Goal: Information Seeking & Learning: Learn about a topic

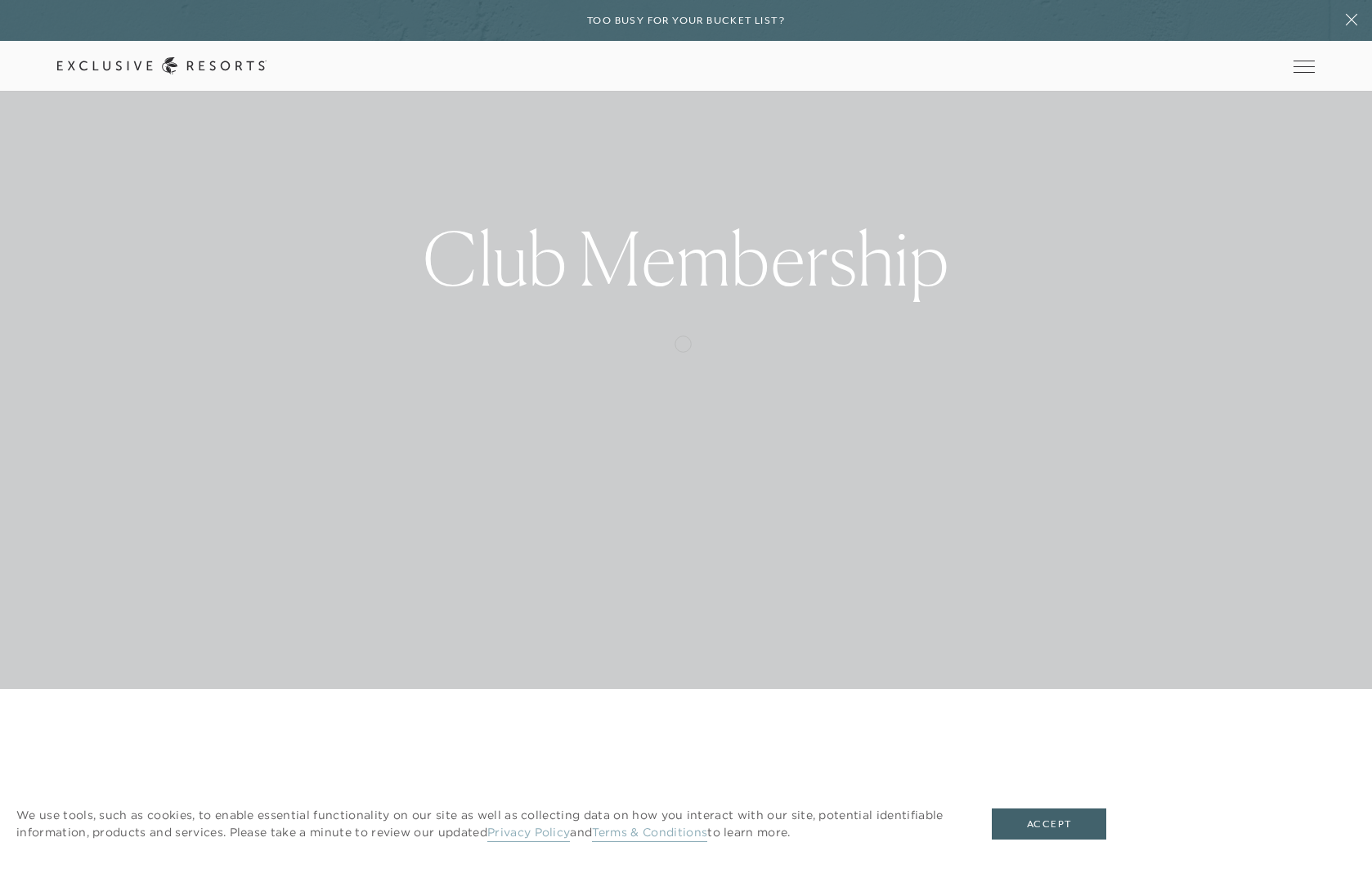
scroll to position [188, 0]
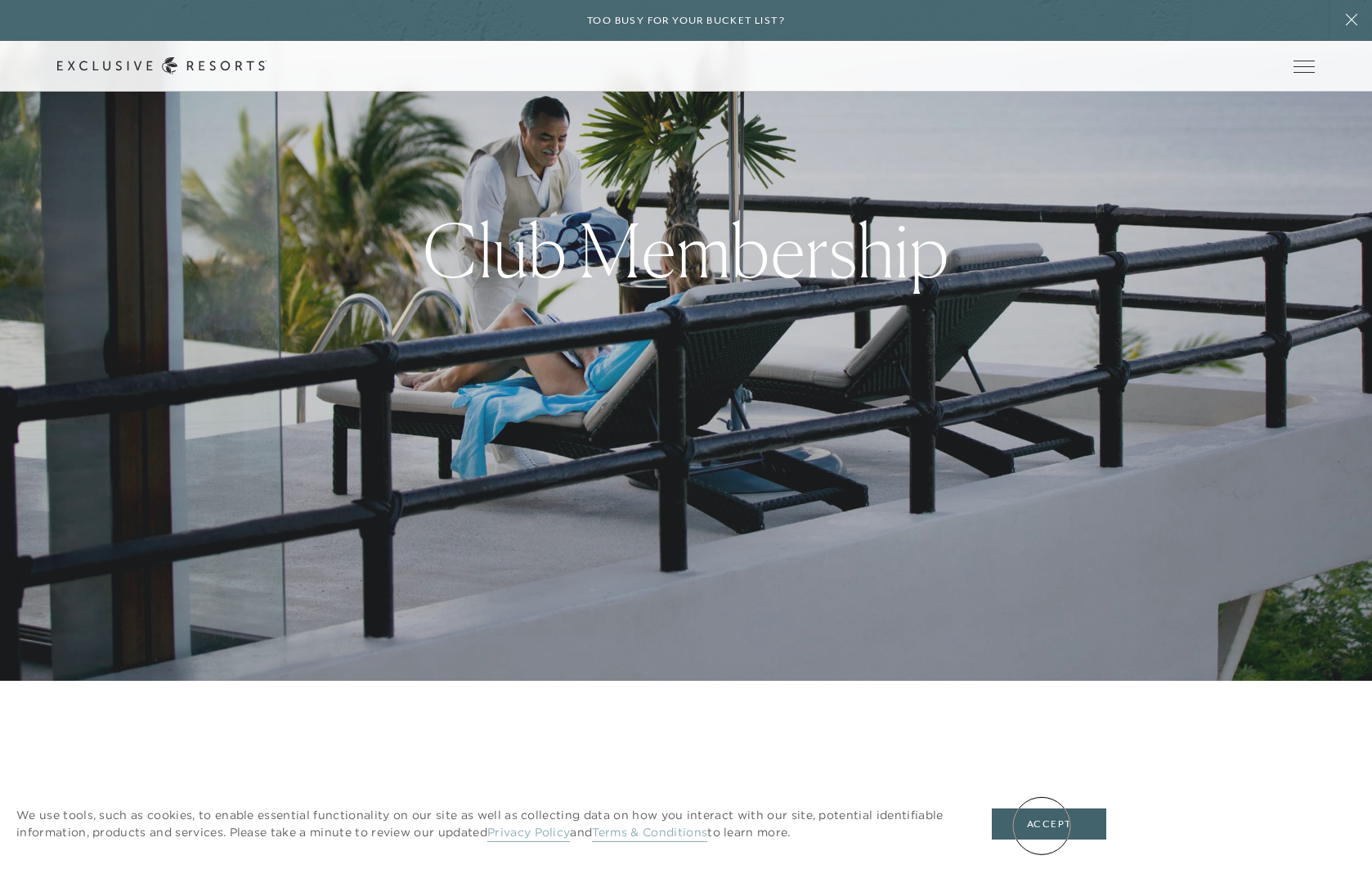
click at [1042, 826] on button "Accept" at bounding box center [1049, 824] width 115 height 31
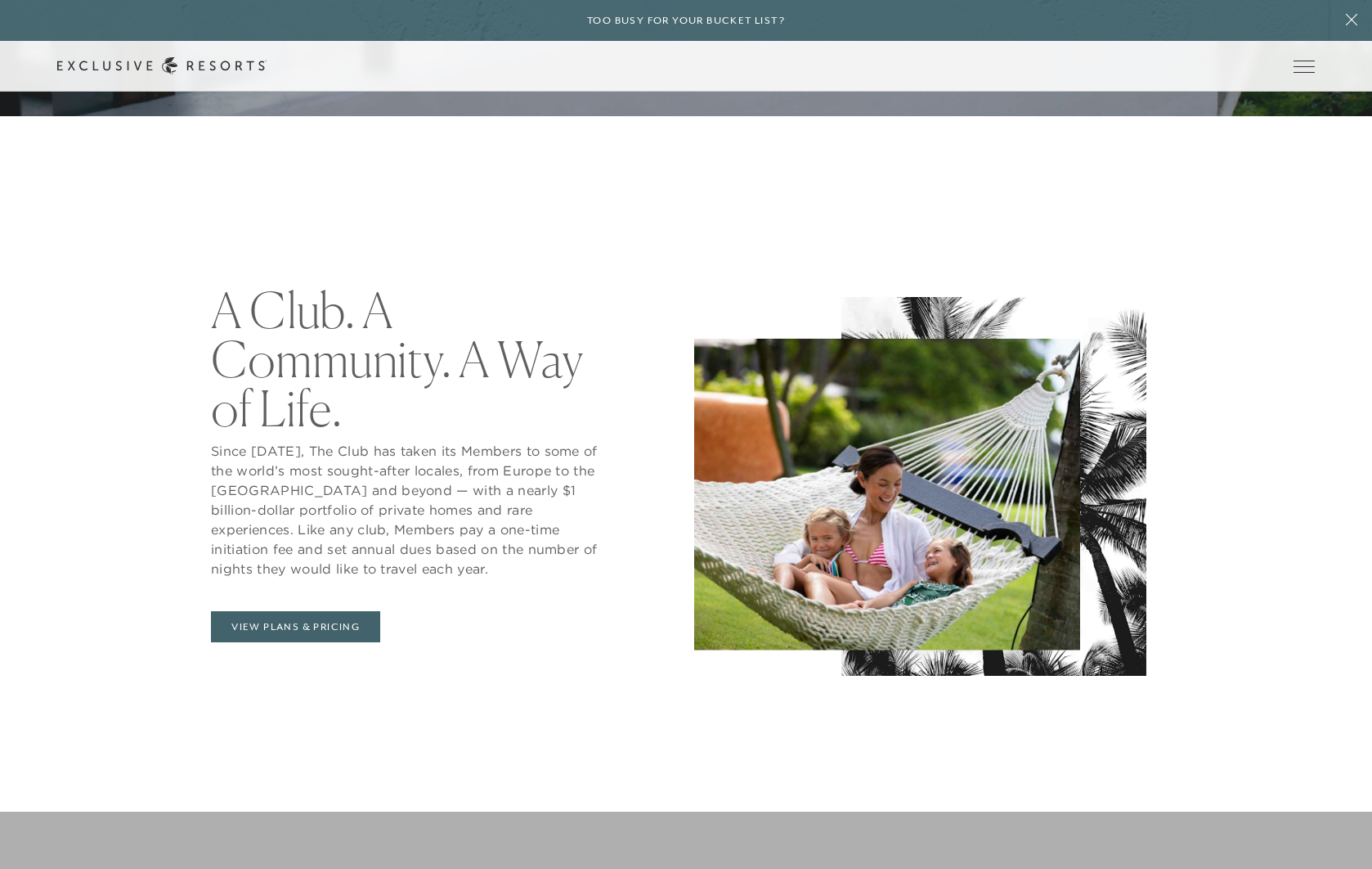
scroll to position [0, 0]
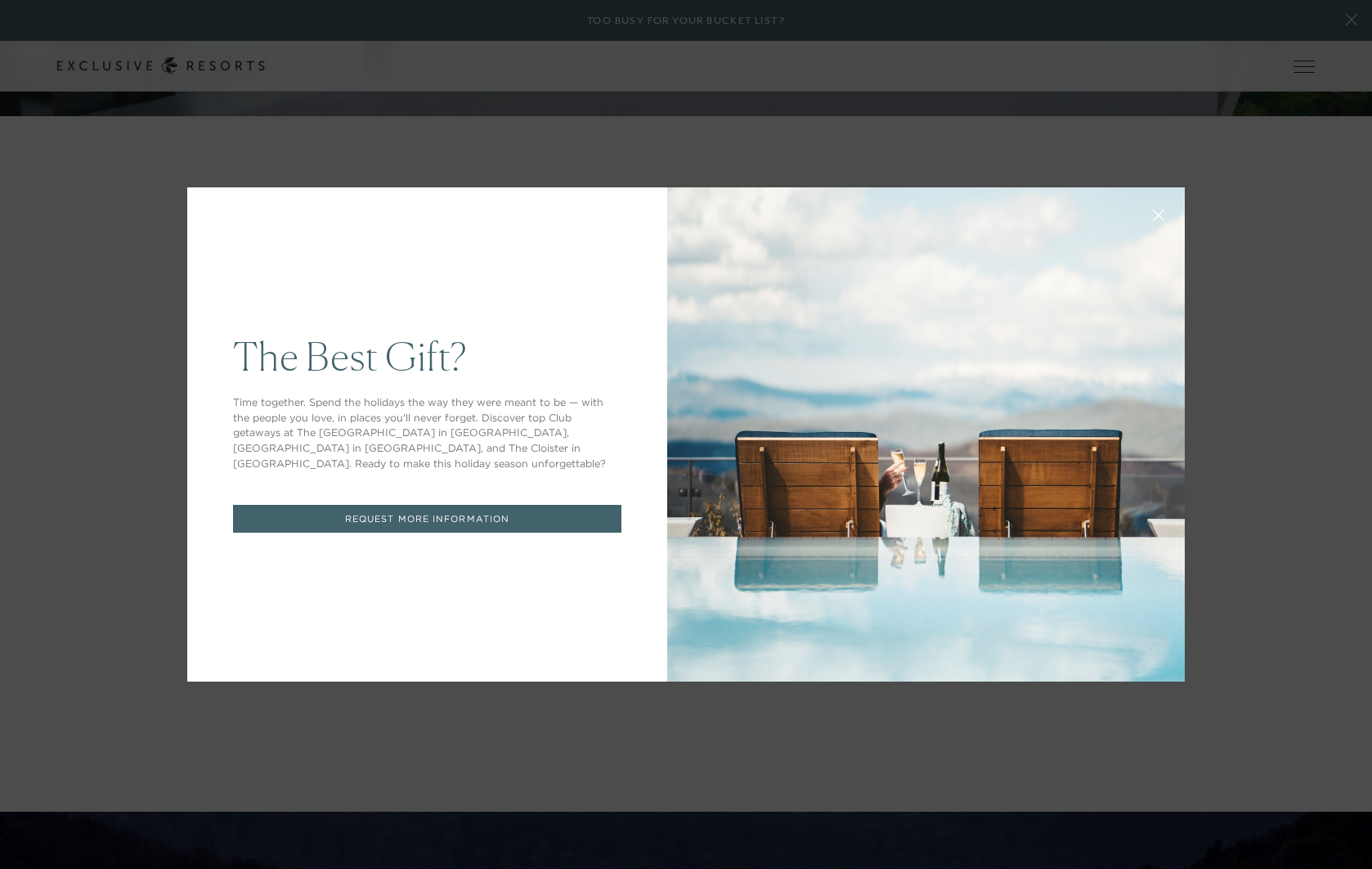
click at [1160, 214] on icon at bounding box center [1159, 216] width 10 height 10
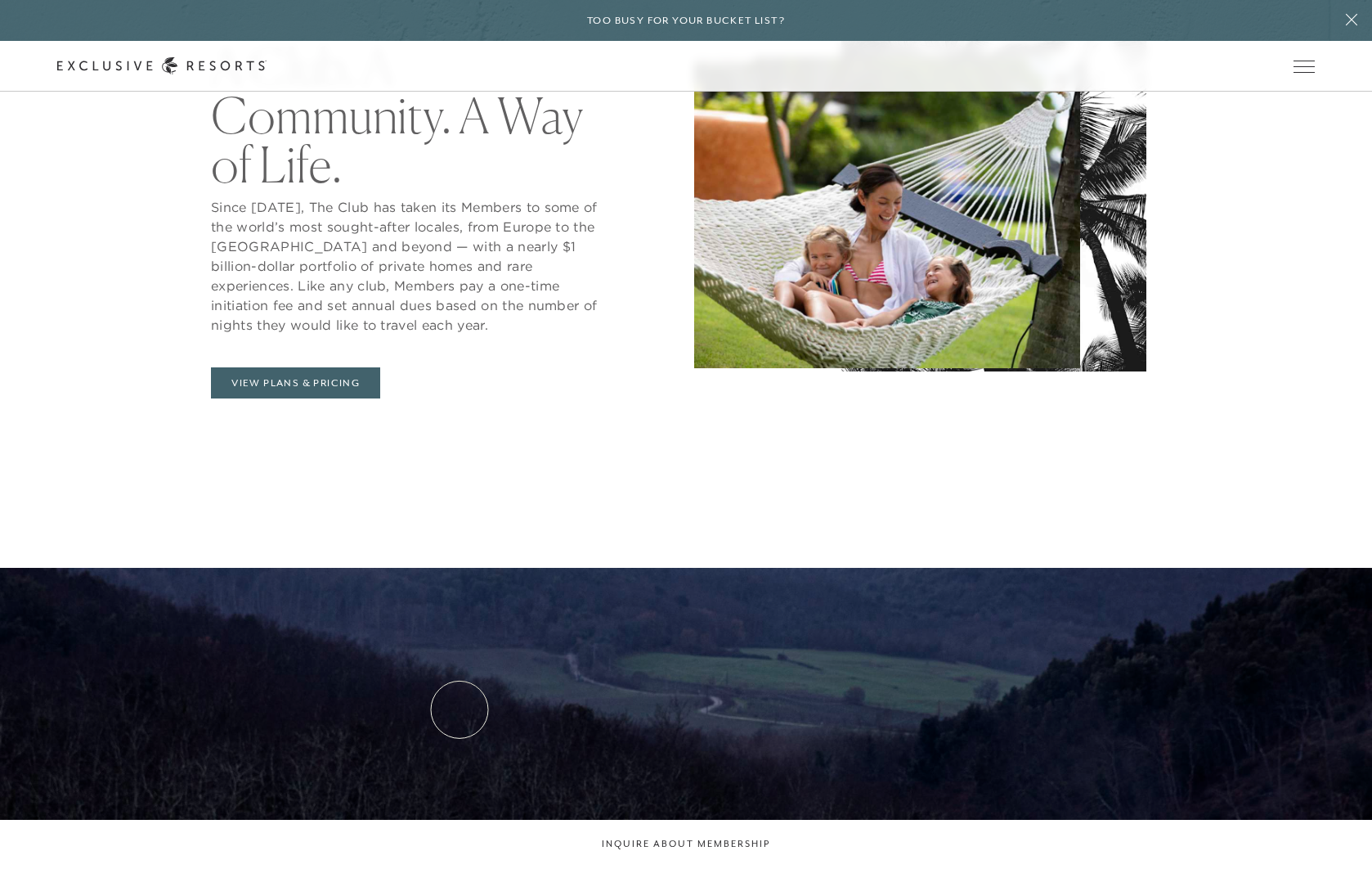
scroll to position [989, 0]
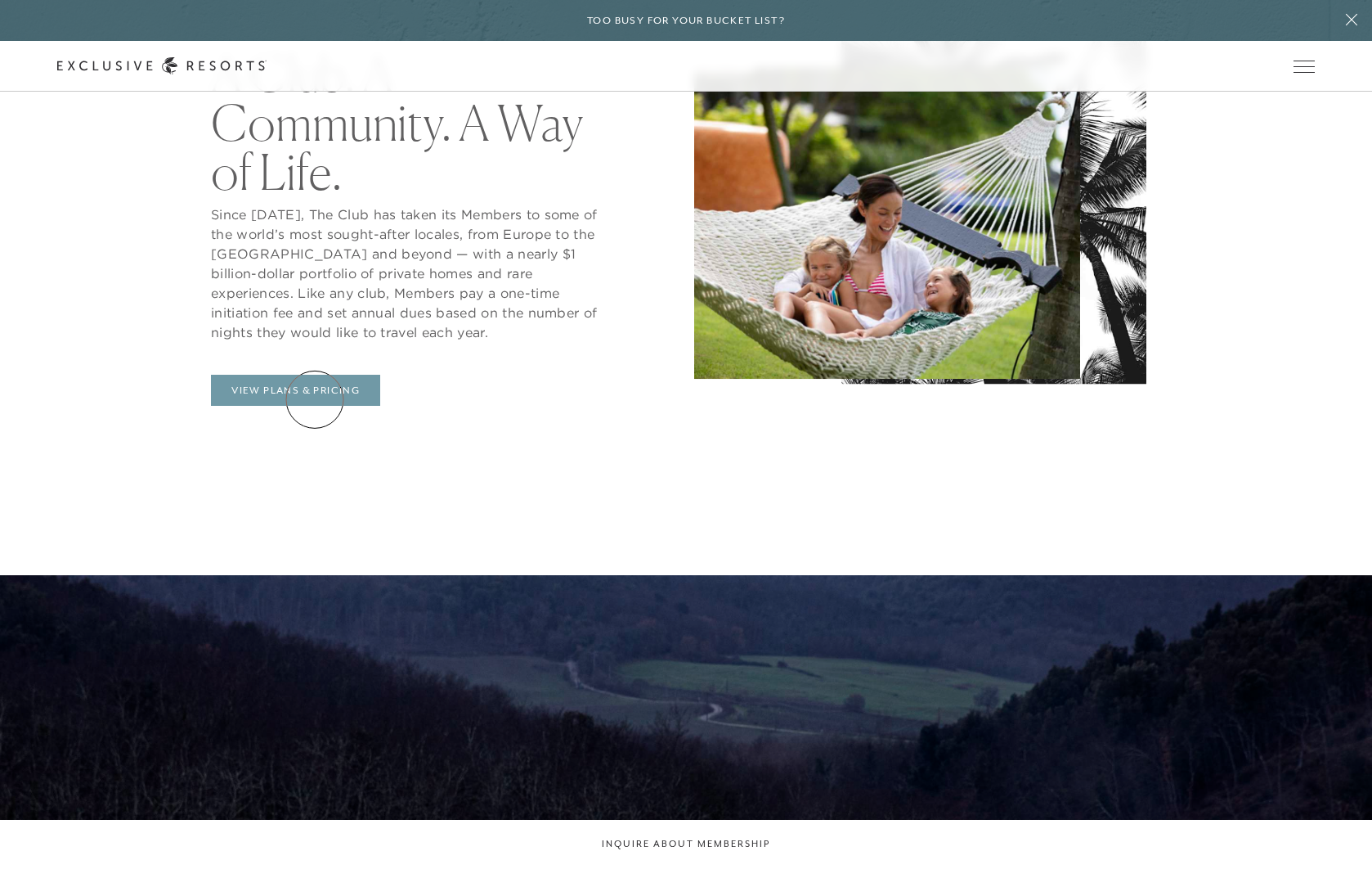
click at [315, 399] on link "View Plans & Pricing" at bounding box center [296, 391] width 170 height 31
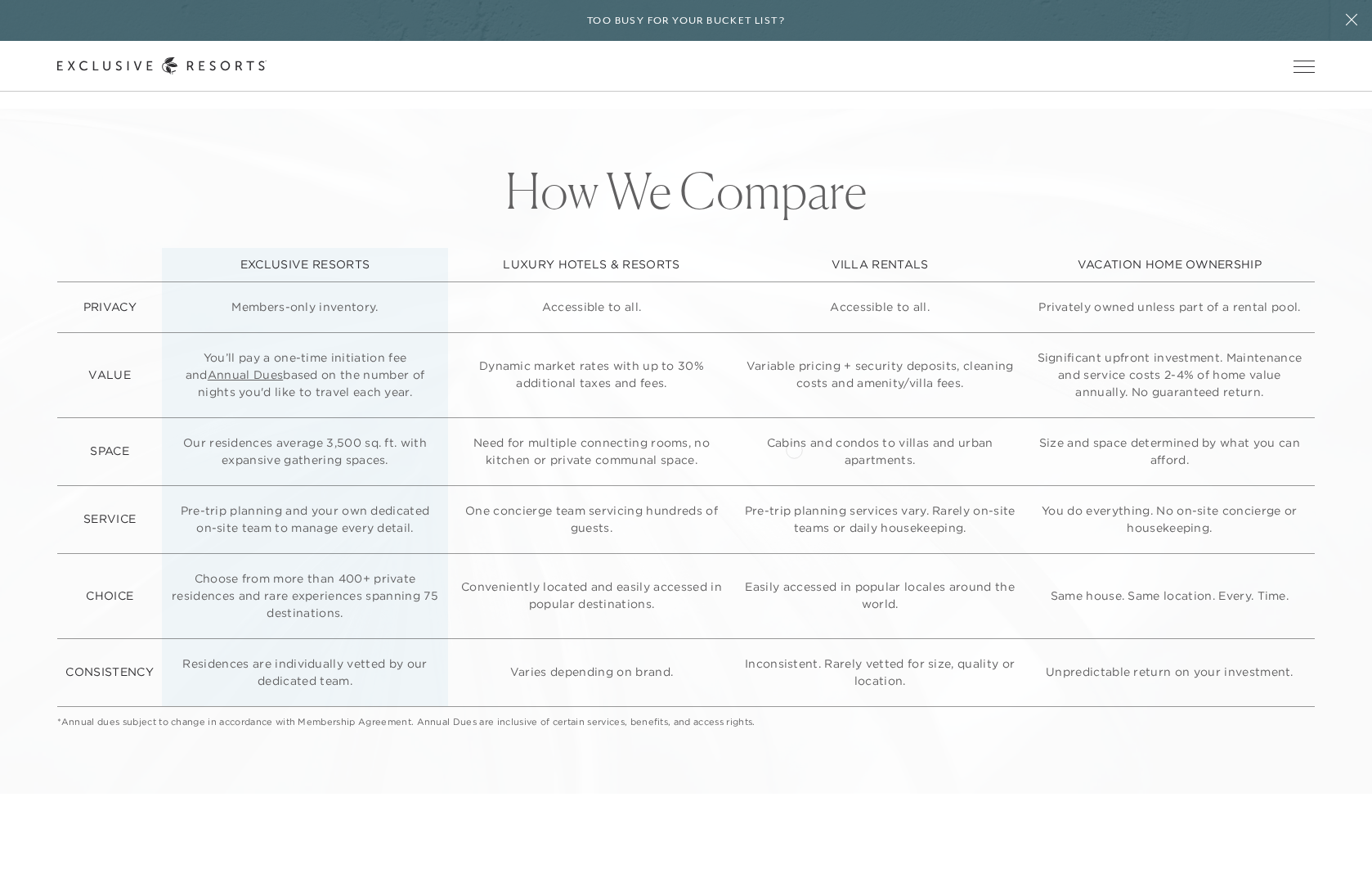
scroll to position [4604, 0]
click at [247, 378] on link "Annual Dues" at bounding box center [245, 379] width 76 height 15
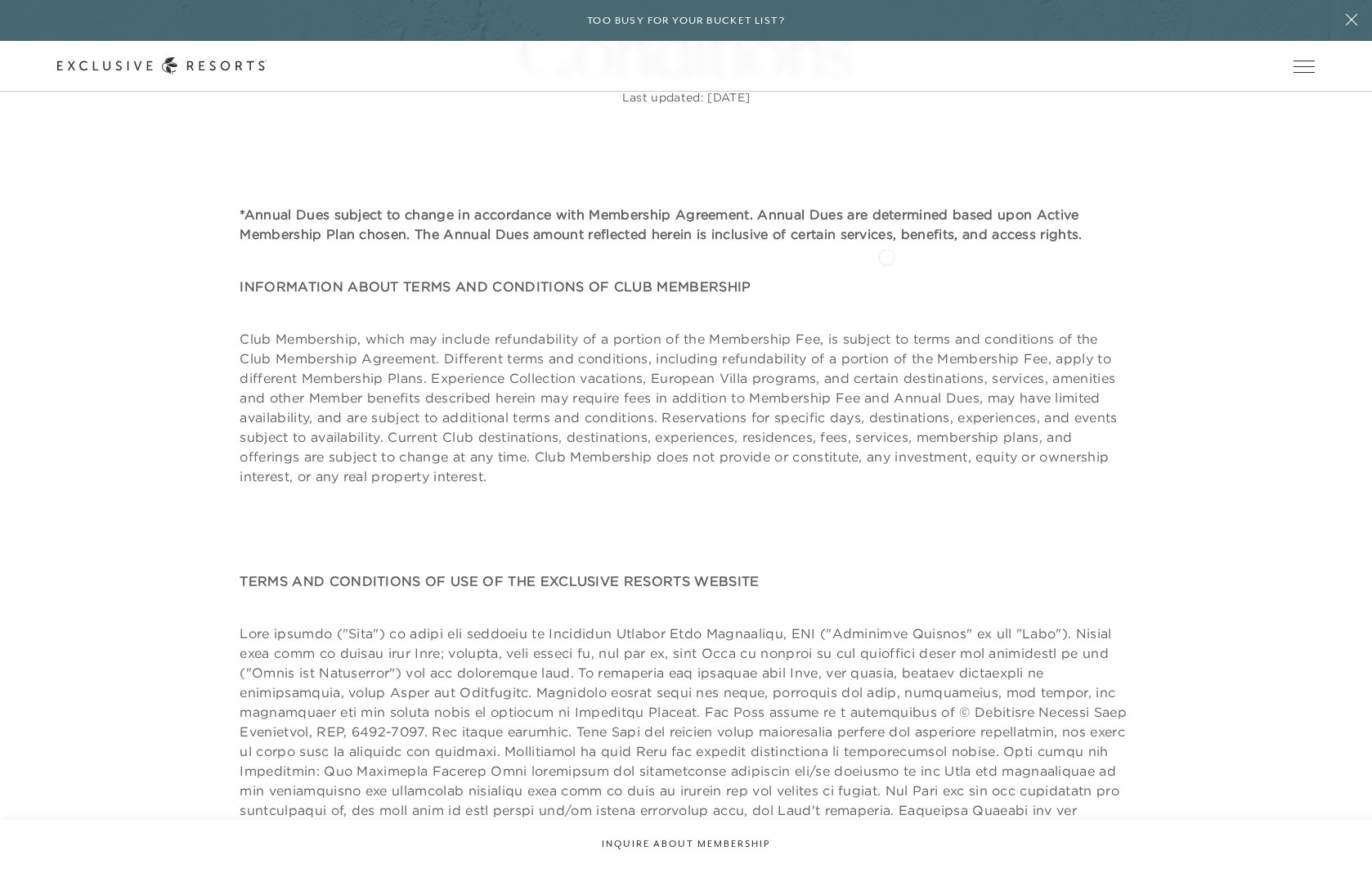
scroll to position [300, 0]
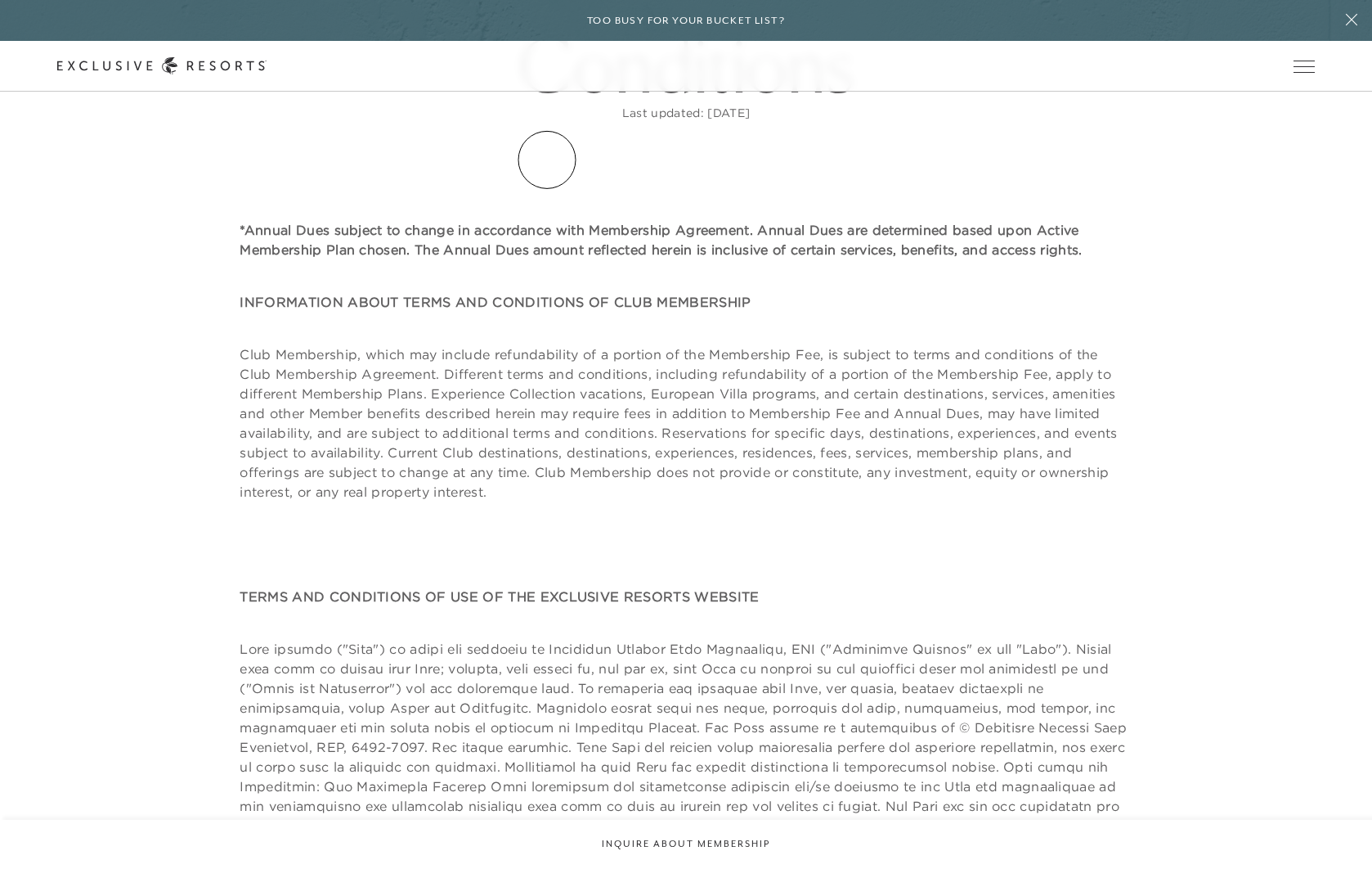
click at [0, 0] on link "Residence Collection" at bounding box center [0, 0] width 0 height 0
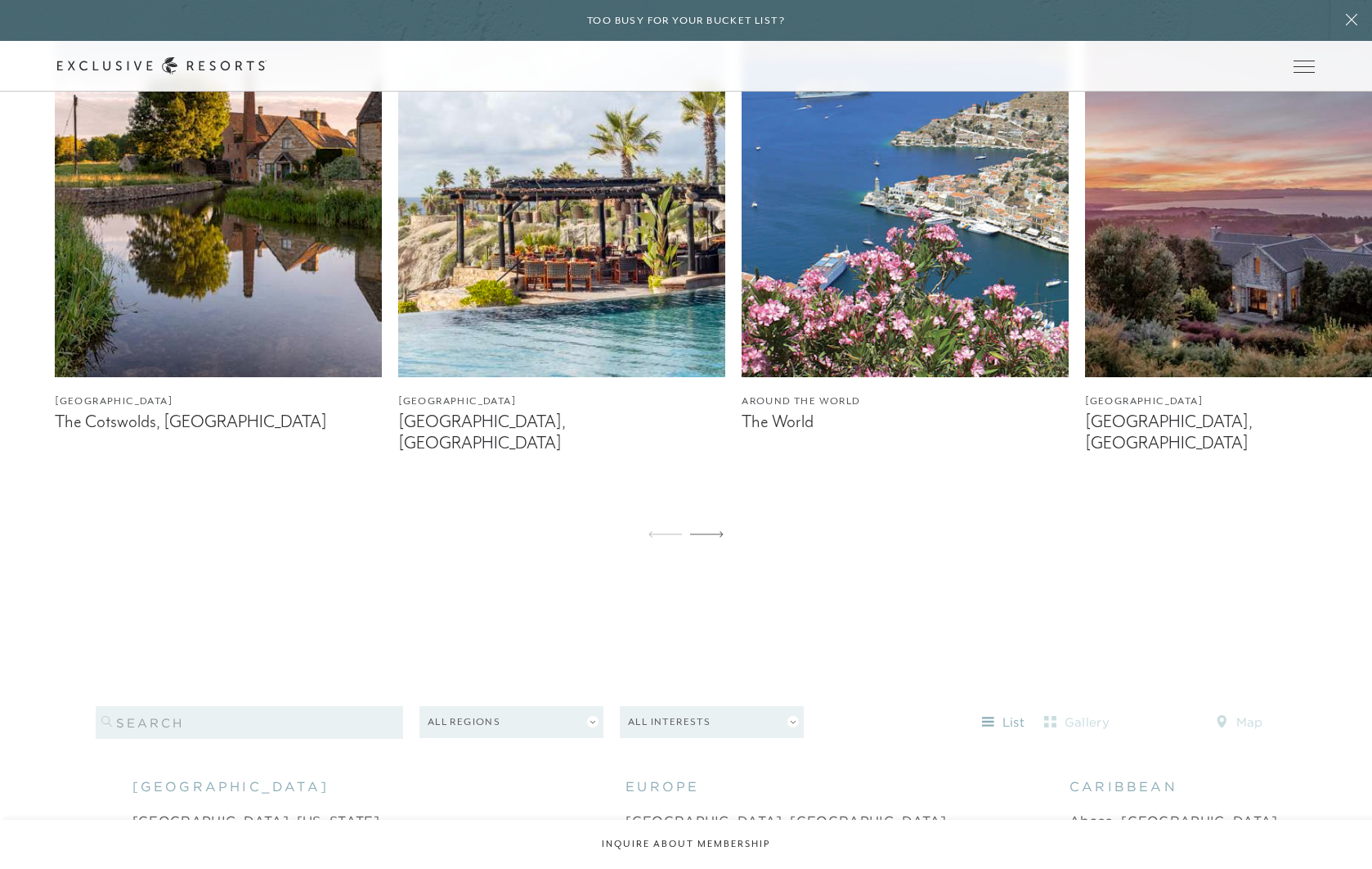
scroll to position [1241, 0]
